Goal: Task Accomplishment & Management: Use online tool/utility

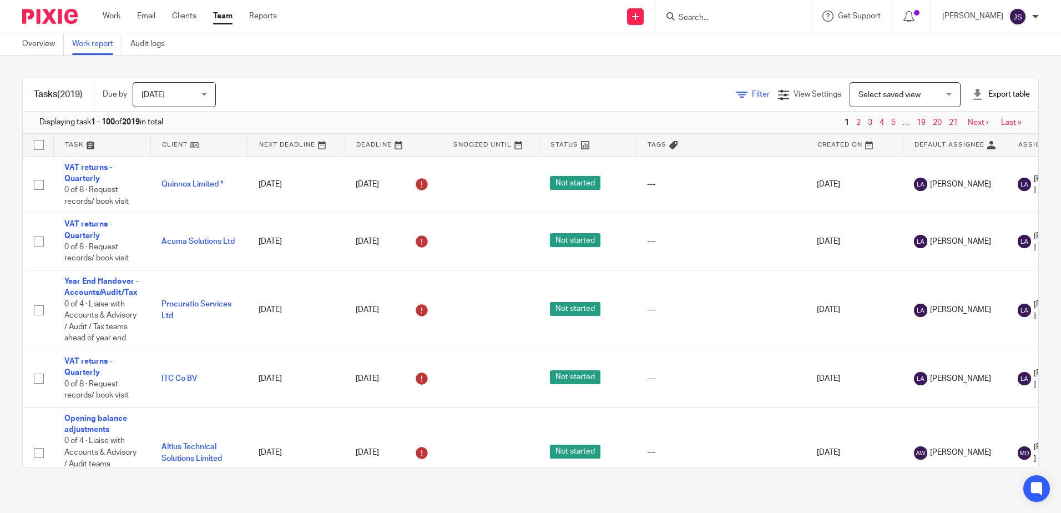
click at [752, 94] on span "Filter" at bounding box center [761, 94] width 18 height 8
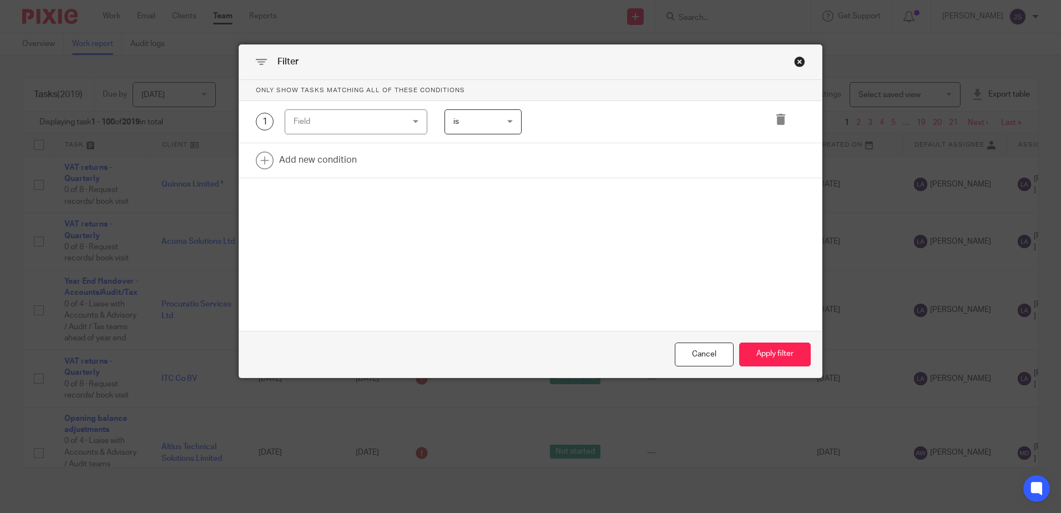
click at [376, 126] on div "Field" at bounding box center [346, 121] width 107 height 23
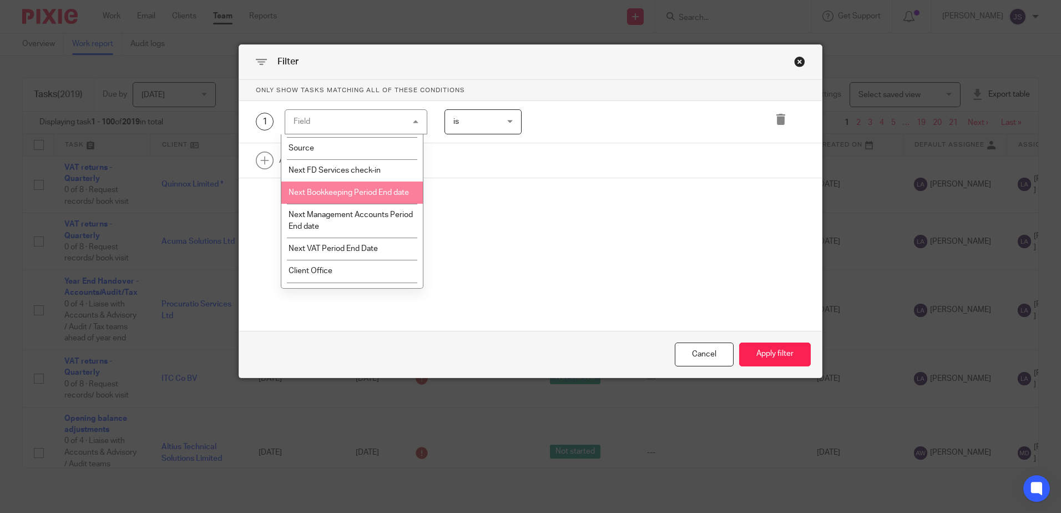
scroll to position [1276, 0]
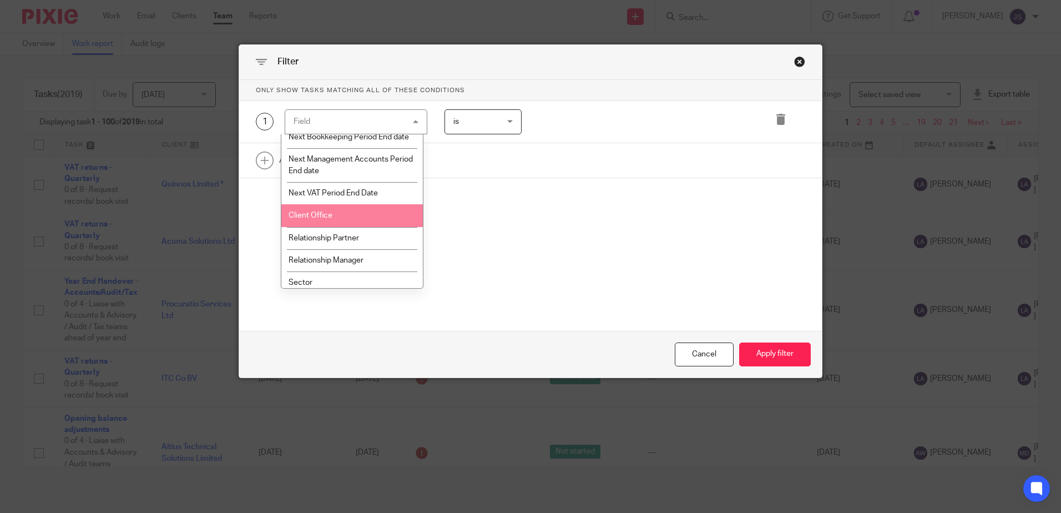
click at [370, 226] on li "Client Office" at bounding box center [351, 215] width 141 height 22
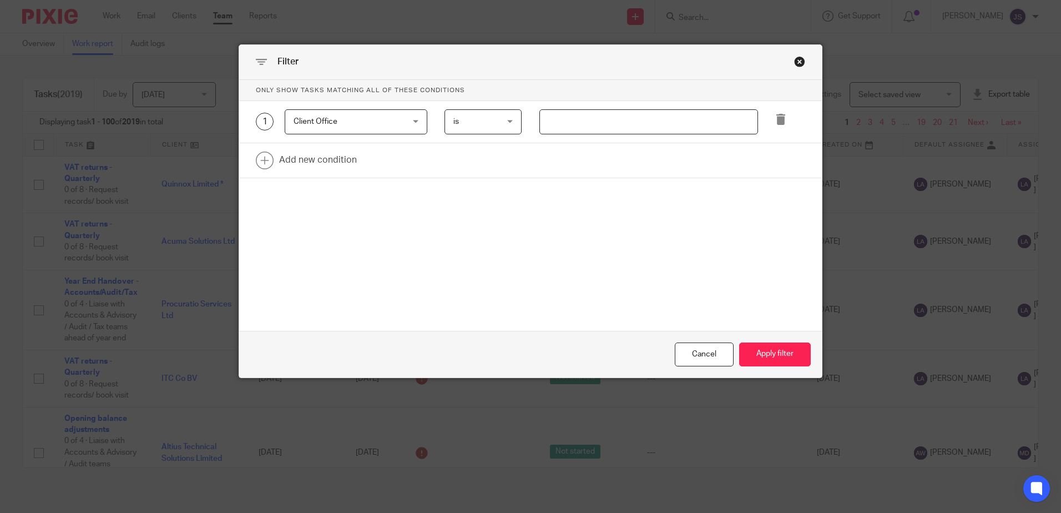
click at [547, 124] on input "text" at bounding box center [648, 121] width 219 height 25
type input "Stevenage"
click at [335, 160] on link at bounding box center [530, 160] width 583 height 34
click at [335, 160] on div "Field" at bounding box center [346, 163] width 107 height 23
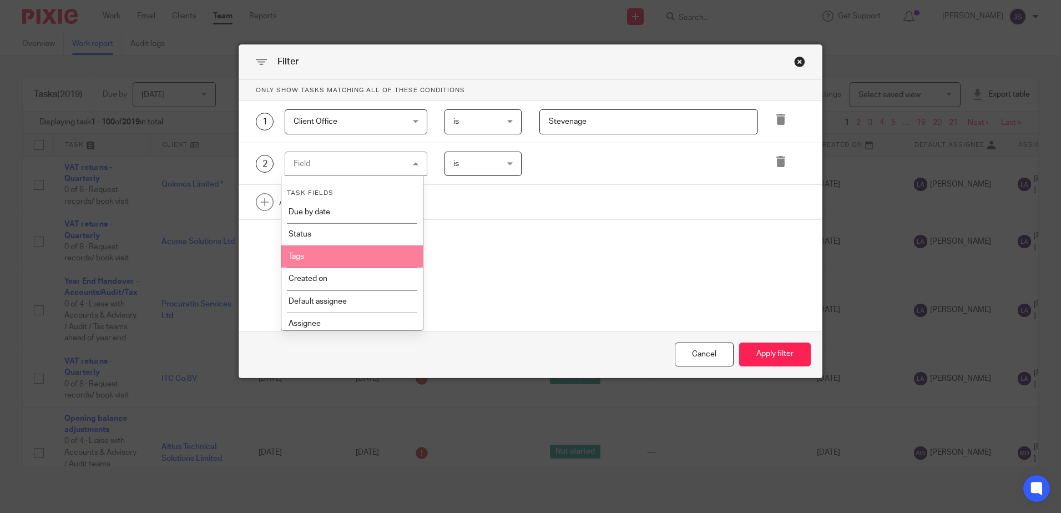
click at [360, 258] on li "Tags" at bounding box center [351, 256] width 141 height 22
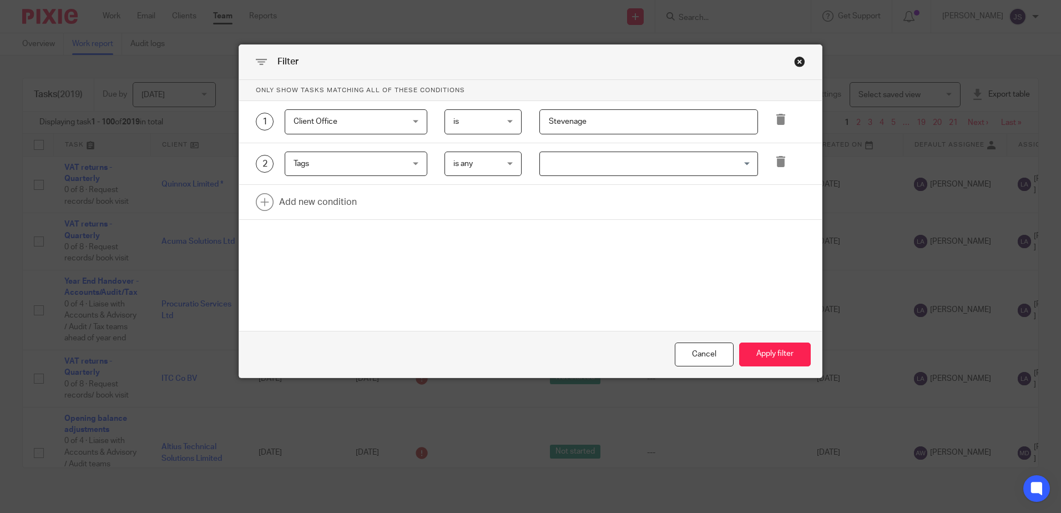
click at [567, 162] on input "Search for option" at bounding box center [646, 163] width 210 height 19
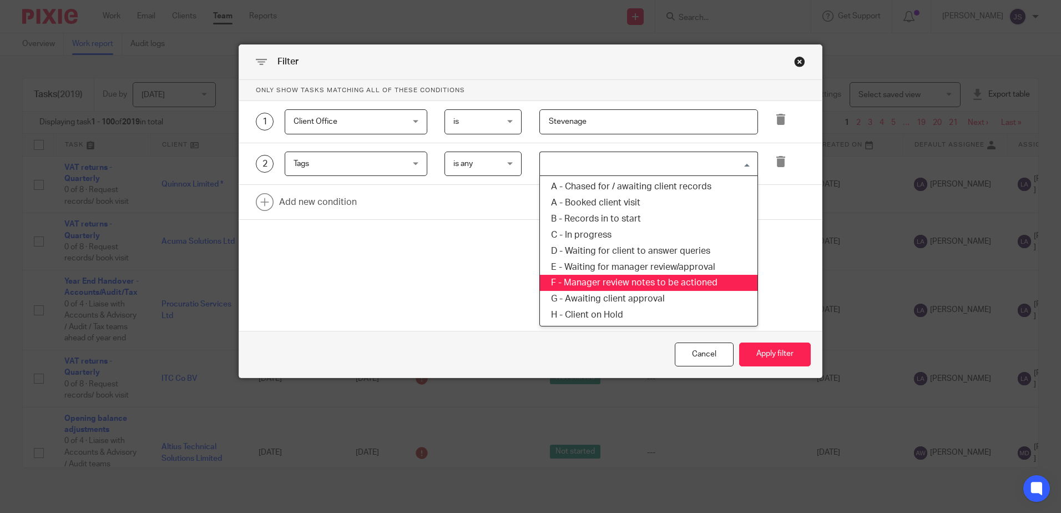
click at [649, 285] on li "F - Manager review notes to be actioned" at bounding box center [648, 283] width 217 height 16
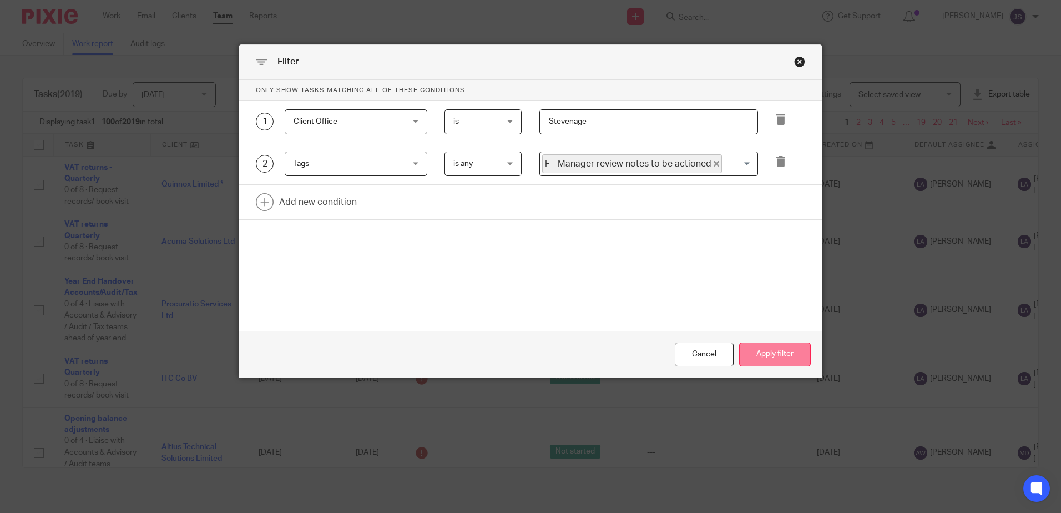
click at [773, 353] on button "Apply filter" at bounding box center [775, 354] width 72 height 24
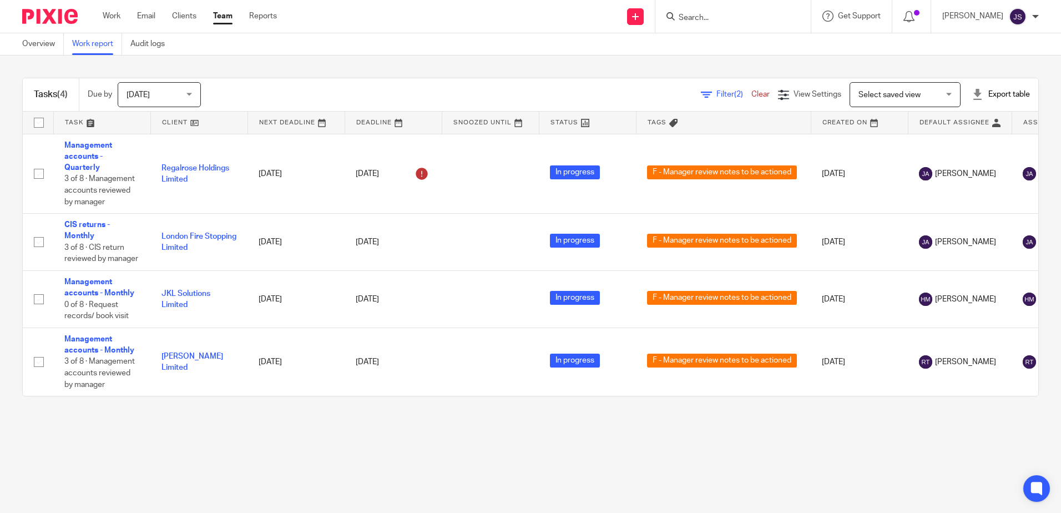
click at [734, 97] on span "(2)" at bounding box center [738, 94] width 9 height 8
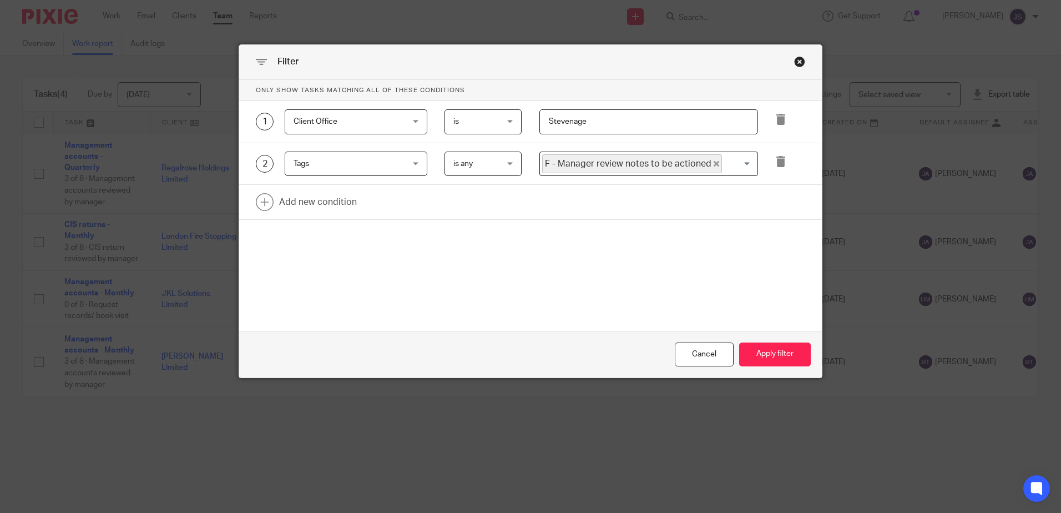
click at [713, 166] on icon "Deselect F - Manager review notes to be actioned" at bounding box center [716, 164] width 6 height 6
click at [661, 176] on div "Loading..." at bounding box center [648, 163] width 219 height 25
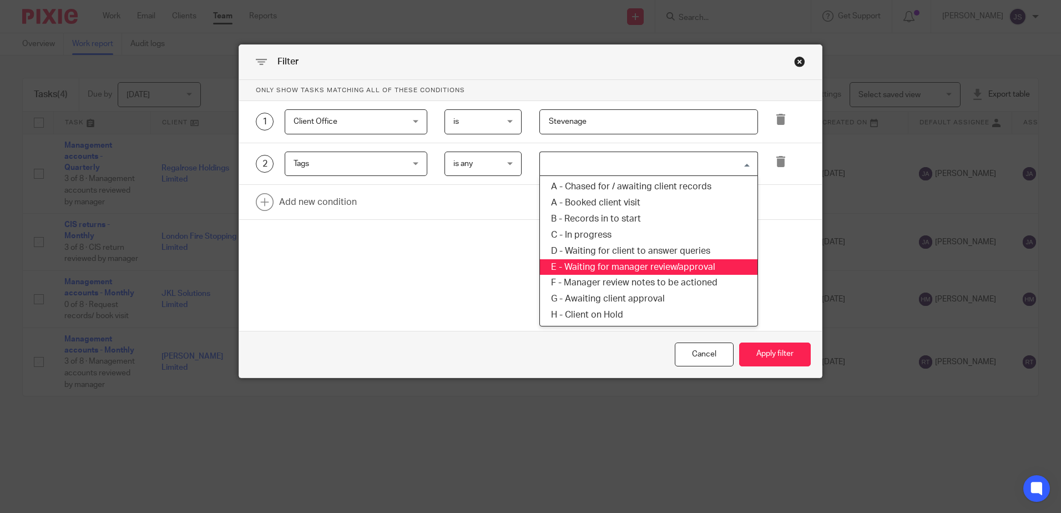
click at [695, 271] on li "E - Waiting for manager review/approval" at bounding box center [648, 267] width 217 height 16
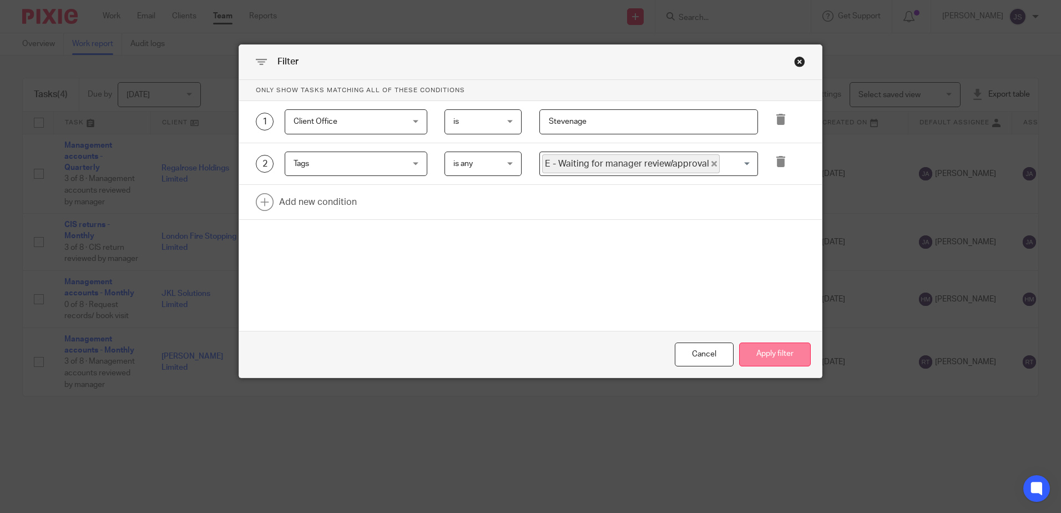
click at [754, 349] on button "Apply filter" at bounding box center [775, 354] width 72 height 24
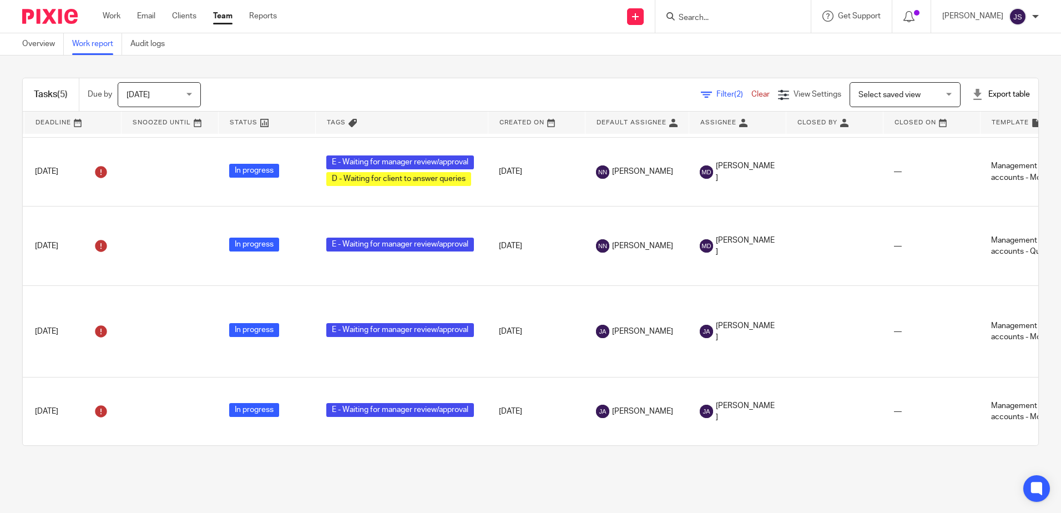
scroll to position [107, 0]
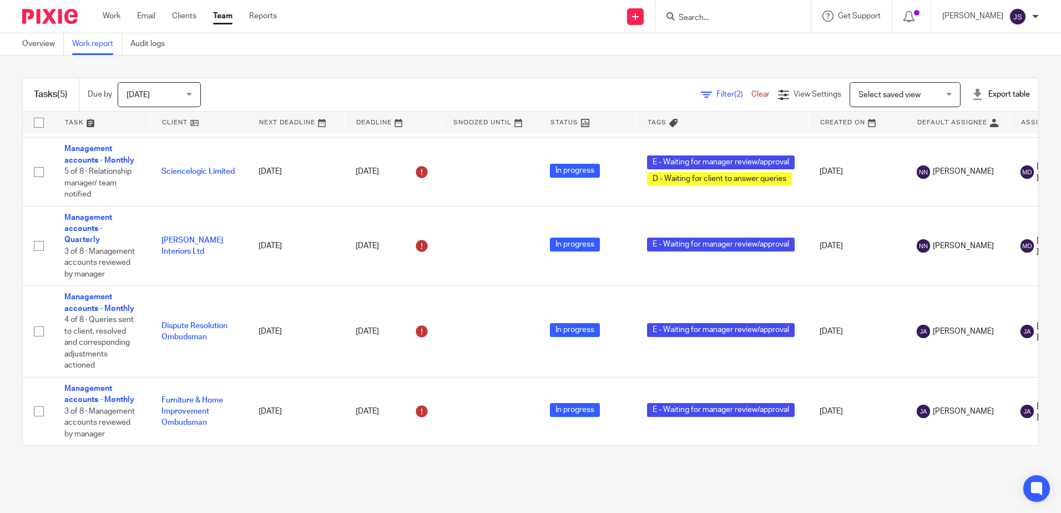
click at [837, 477] on main "Overview Work report Audit logs Tasks (5) Due by Today Today Today Tomorrow Thi…" at bounding box center [530, 256] width 1061 height 513
click at [752, 460] on div "Tasks (5) Due by Today Today Today Tomorrow This week Next week This month Next…" at bounding box center [530, 261] width 1061 height 412
click at [353, 67] on div "Tasks (5) Due by Today Today Today Tomorrow This week Next week This month Next…" at bounding box center [530, 261] width 1061 height 412
